Goal: Transaction & Acquisition: Obtain resource

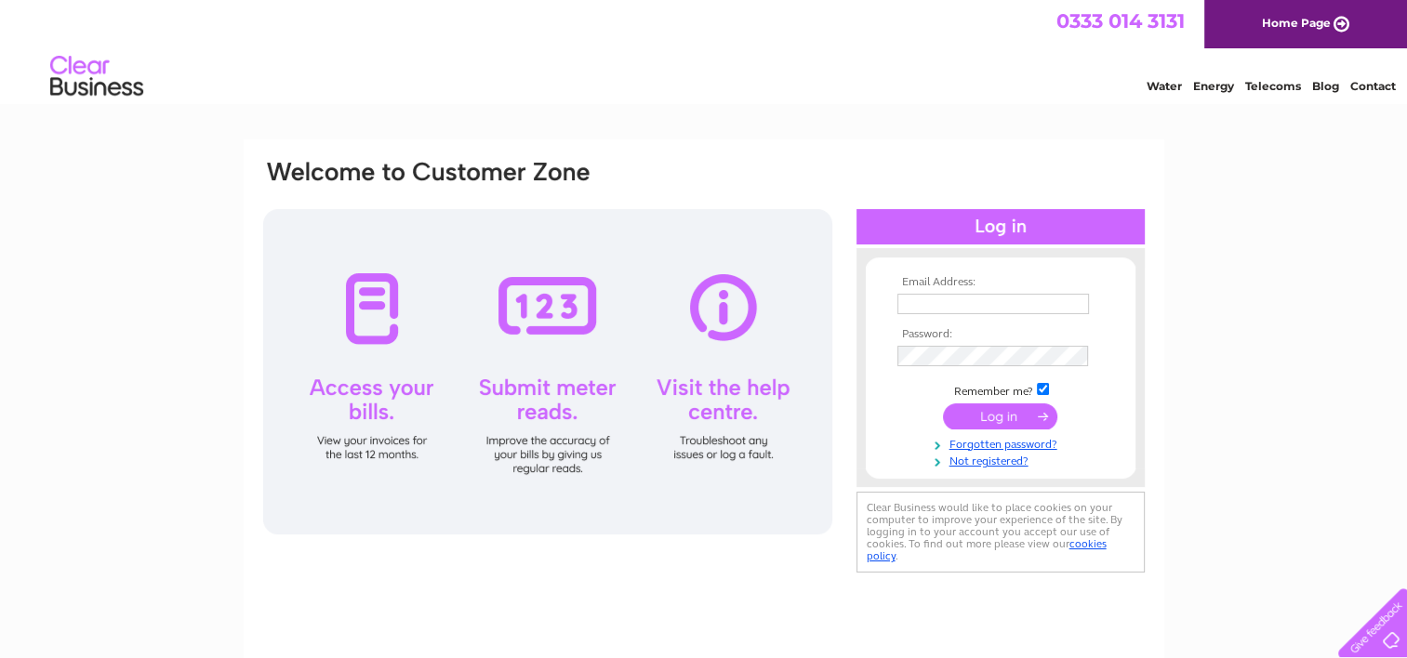
type input "bathroomplanetborders@hotmail.co.uk"
click at [969, 417] on input "submit" at bounding box center [1000, 417] width 114 height 26
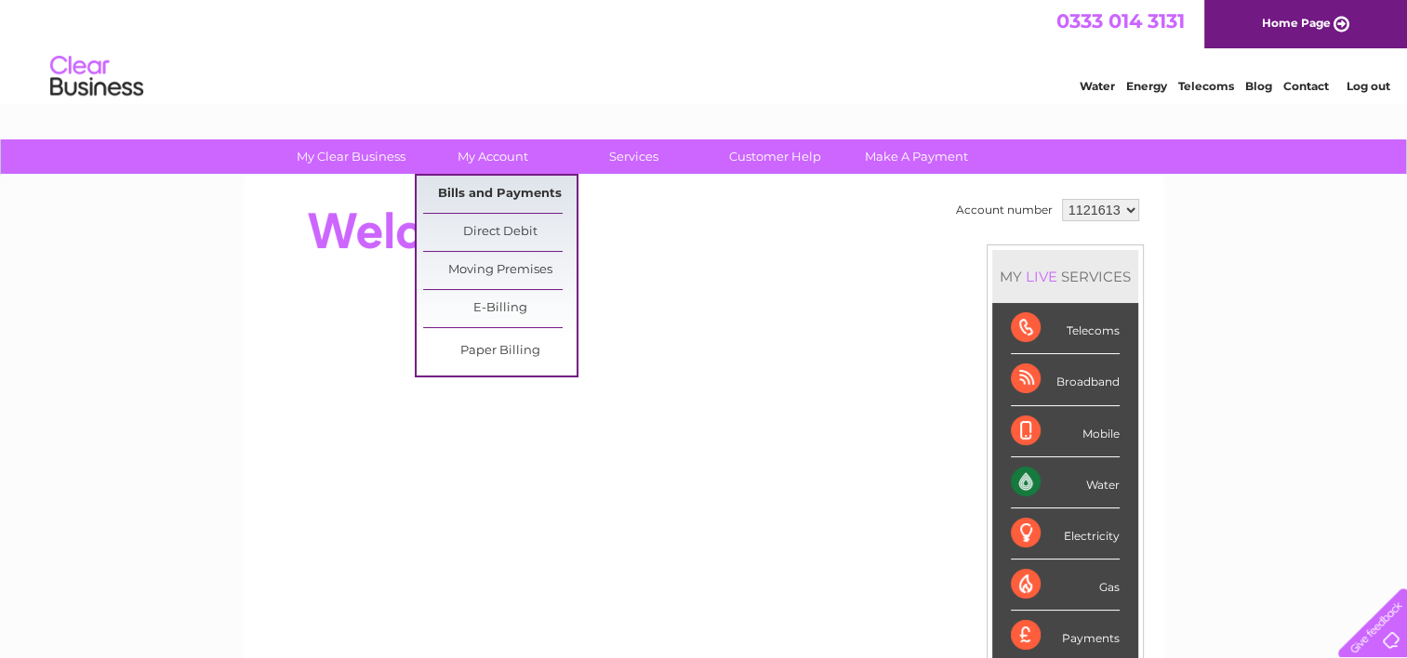
click at [489, 193] on link "Bills and Payments" at bounding box center [499, 194] width 153 height 37
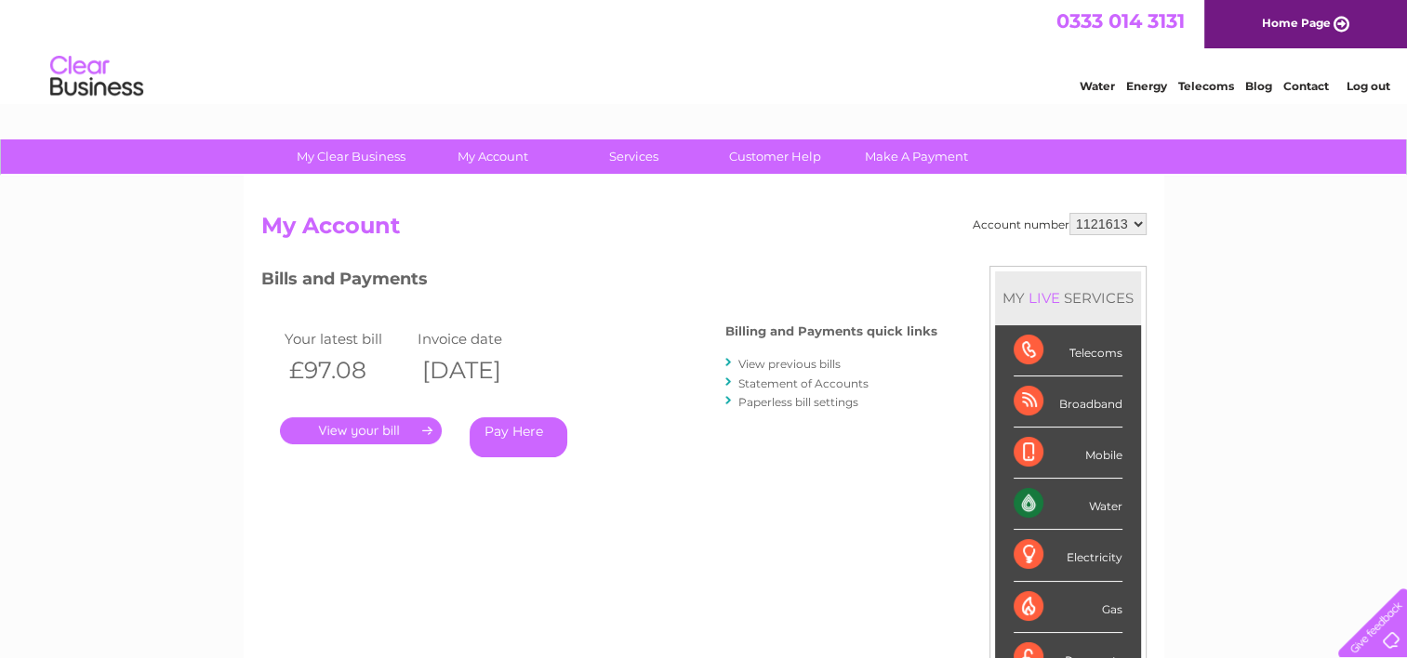
click at [343, 428] on link "." at bounding box center [361, 431] width 162 height 27
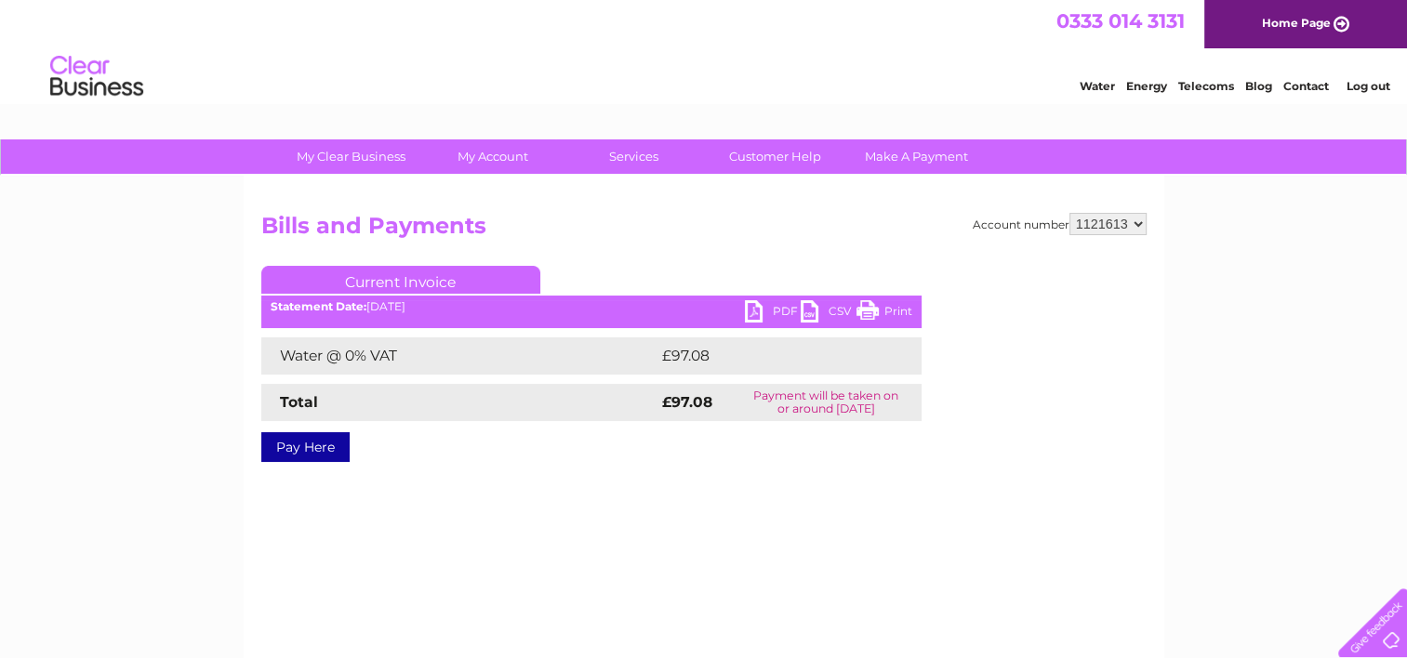
click at [762, 310] on link "PDF" at bounding box center [773, 313] width 56 height 27
click at [1367, 86] on link "Log out" at bounding box center [1368, 86] width 44 height 14
